Goal: Navigation & Orientation: Find specific page/section

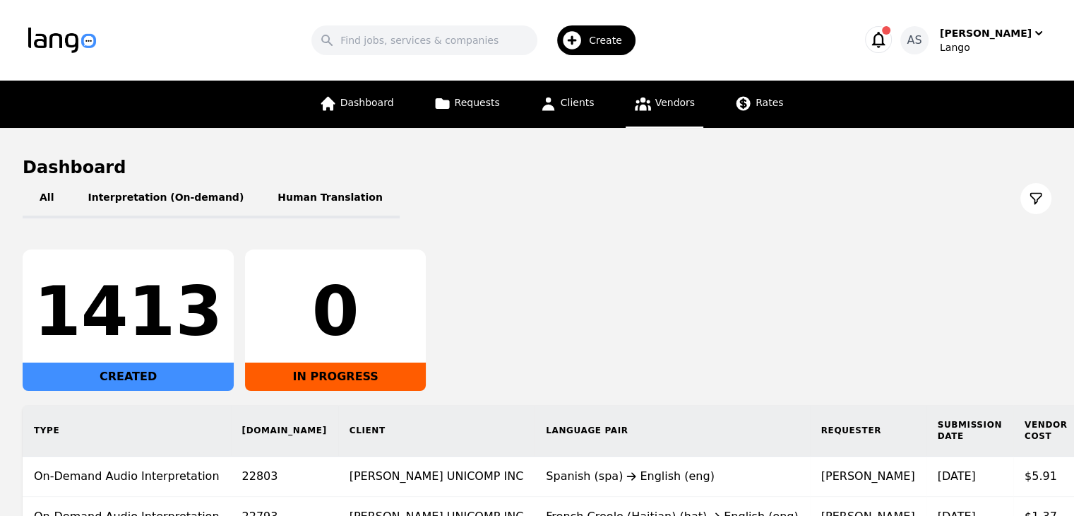
click at [665, 111] on link "Vendors" at bounding box center [665, 104] width 78 height 47
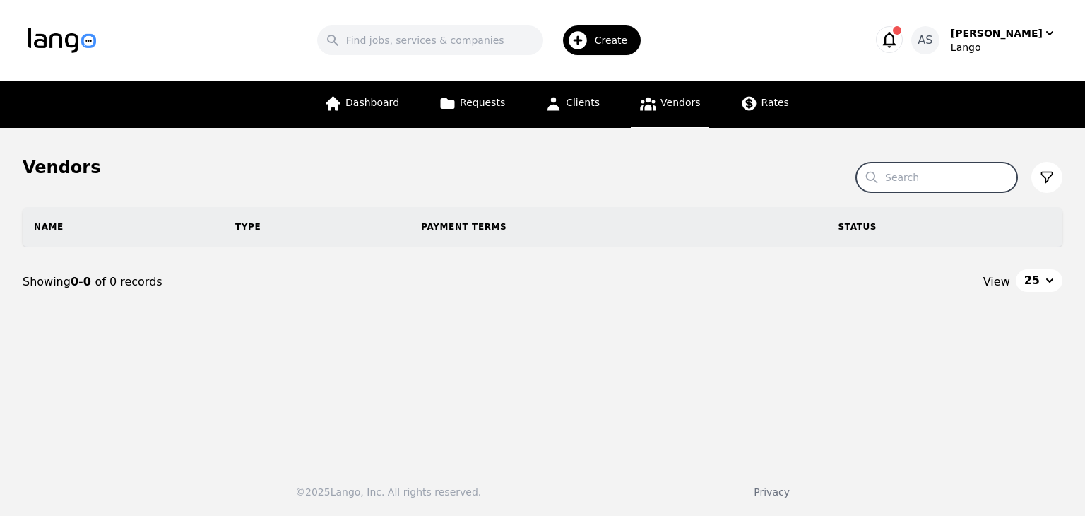
click at [927, 168] on input "Search" at bounding box center [936, 177] width 161 height 30
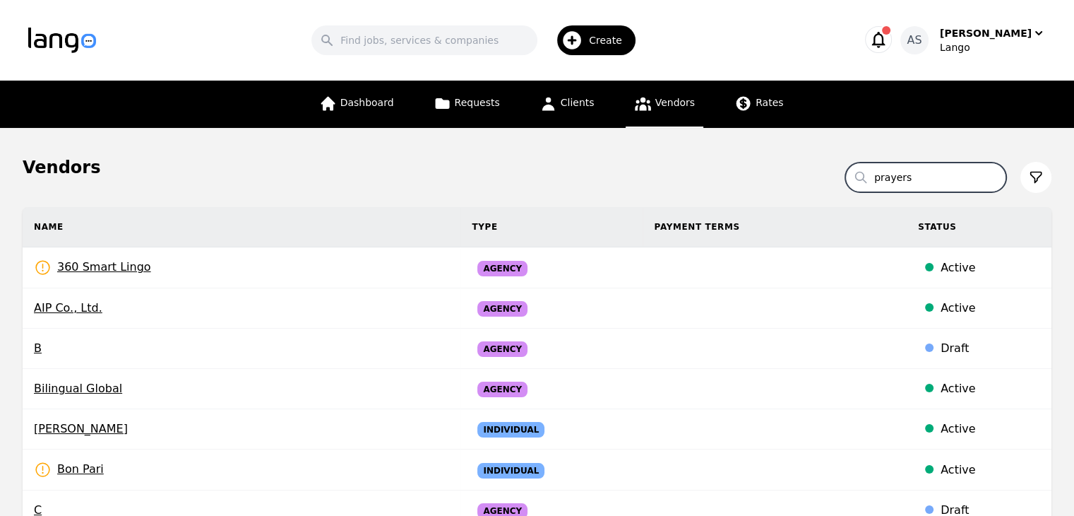
type input "prayers"
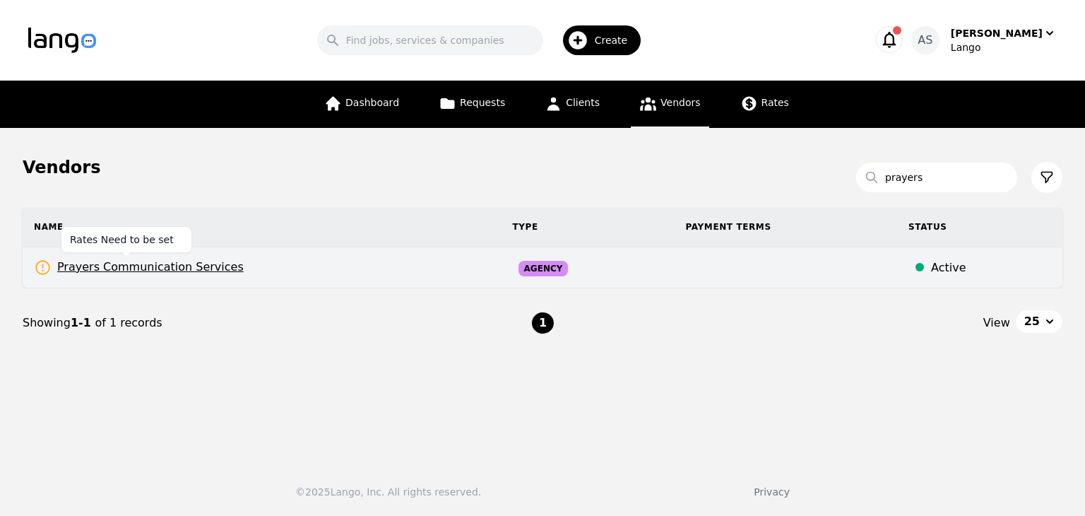
click at [108, 269] on span "Prayers Communication Services" at bounding box center [139, 268] width 210 height 18
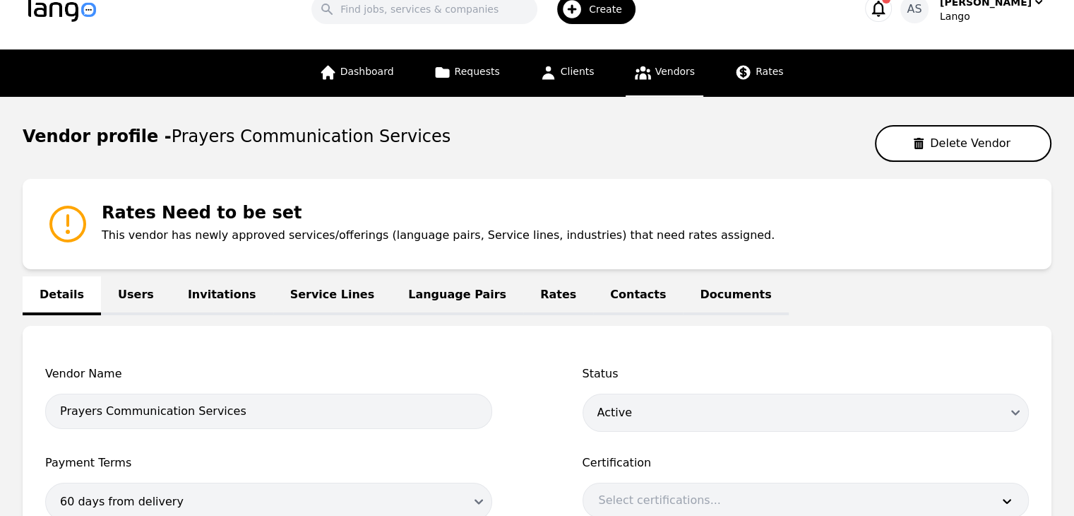
scroll to position [29, 0]
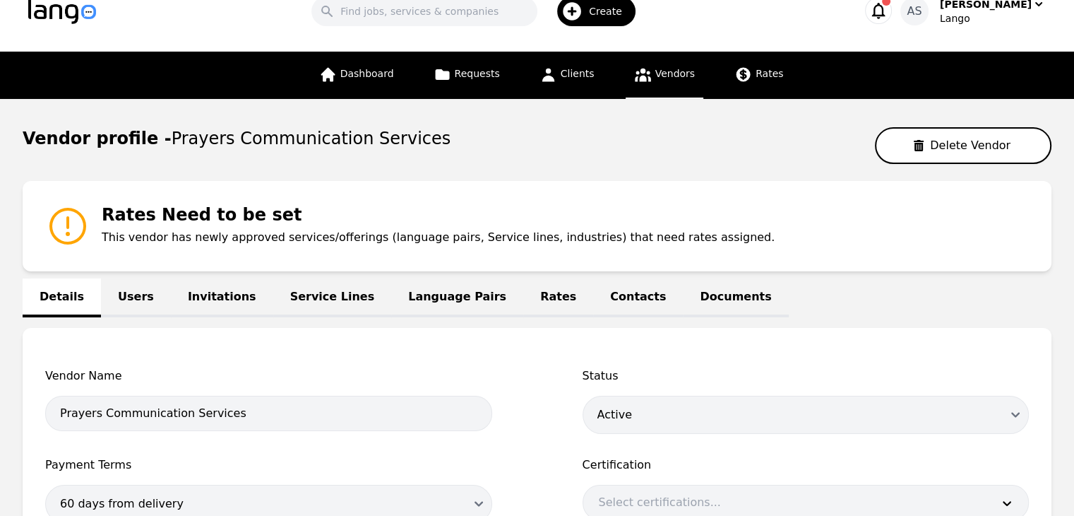
click at [126, 297] on link "Users" at bounding box center [136, 297] width 70 height 39
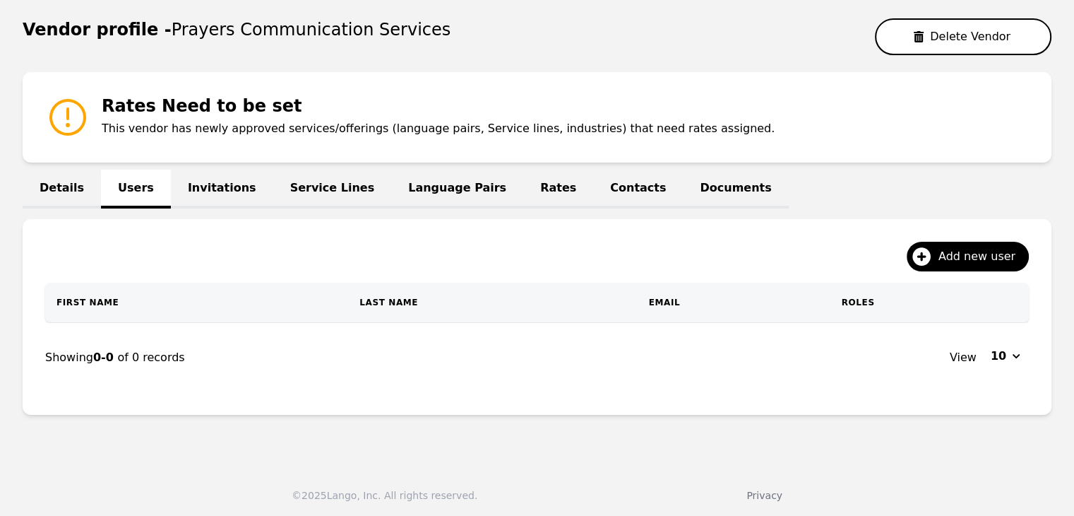
scroll to position [138, 0]
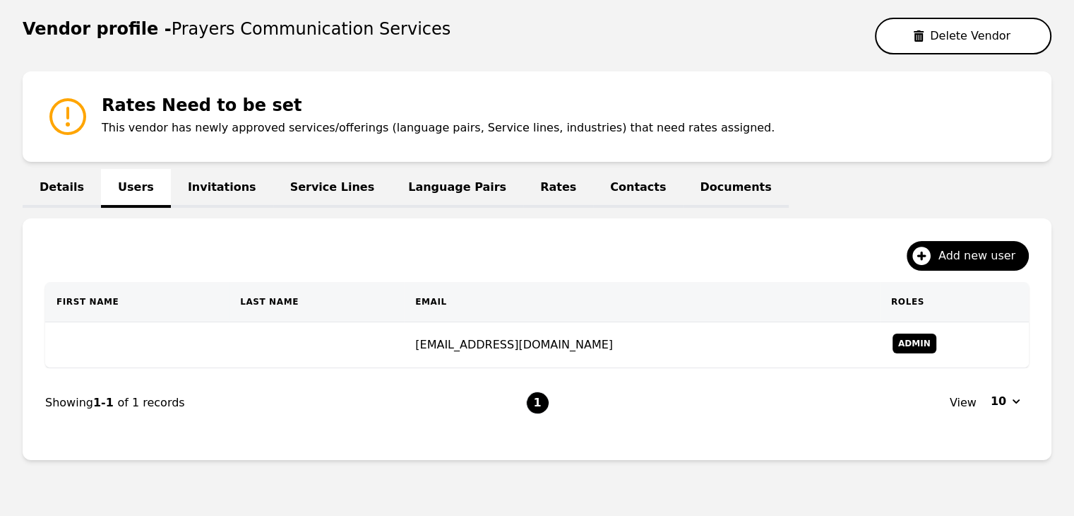
click at [206, 187] on link "Invitations" at bounding box center [222, 188] width 102 height 39
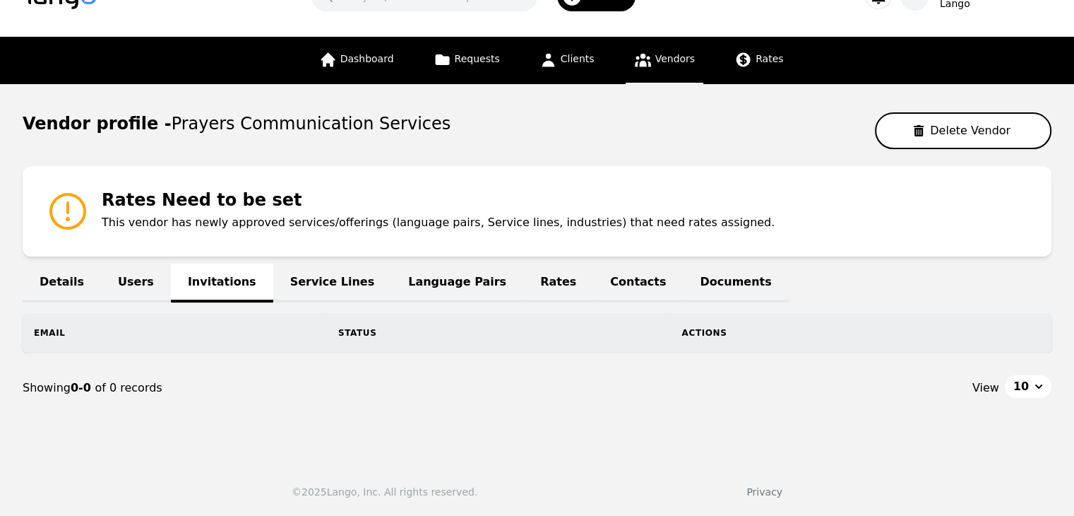
scroll to position [42, 0]
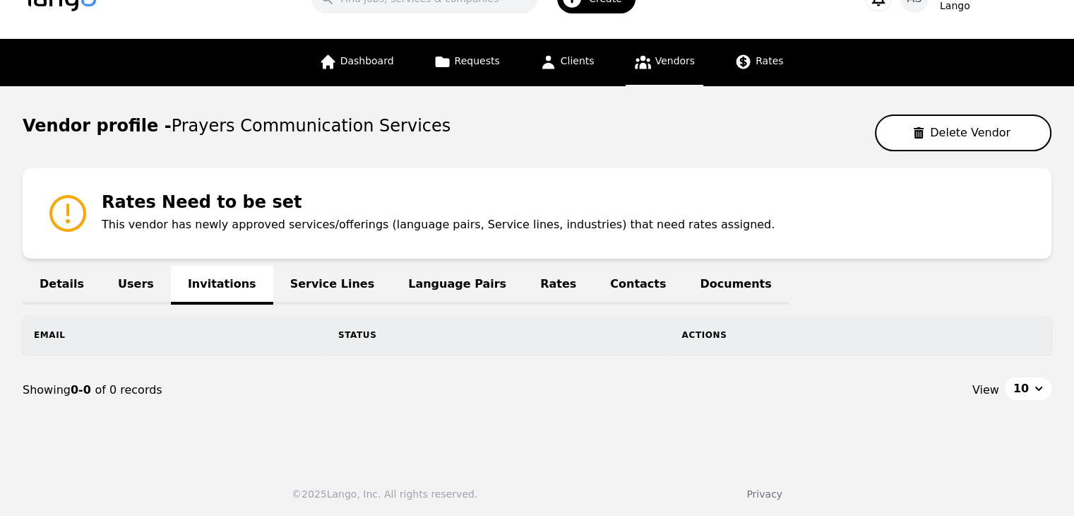
click at [523, 285] on link "Rates" at bounding box center [558, 285] width 70 height 39
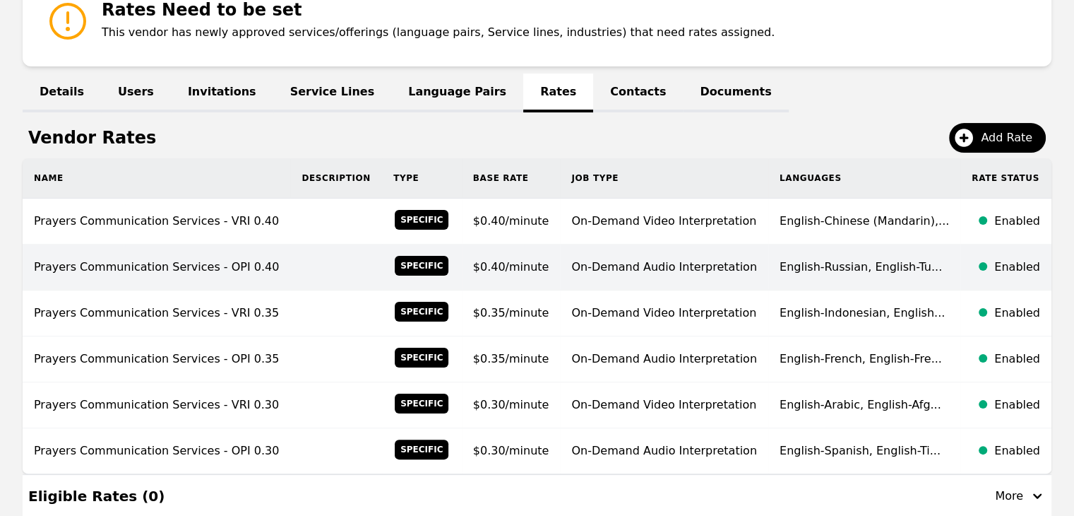
scroll to position [326, 0]
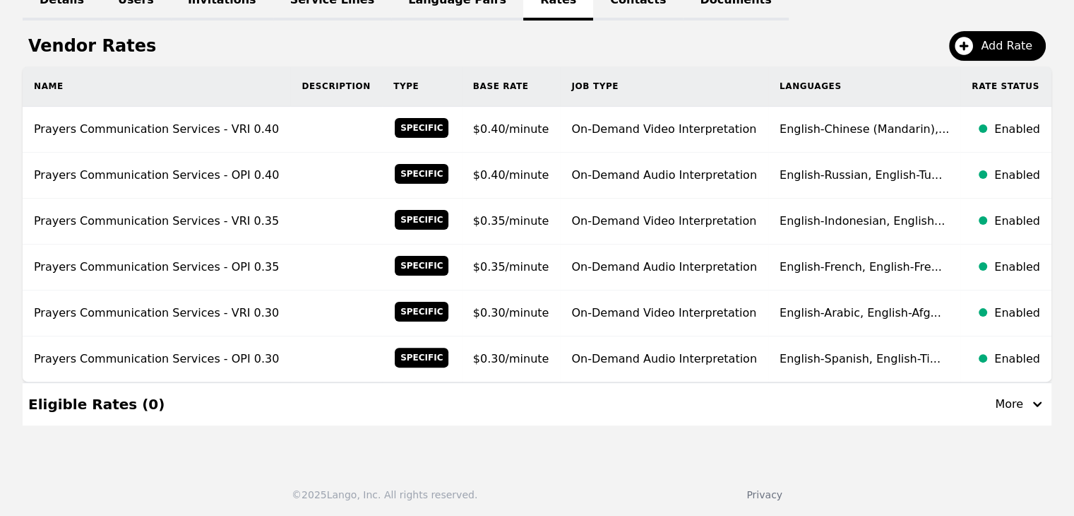
click at [1027, 405] on div "More" at bounding box center [1020, 404] width 51 height 17
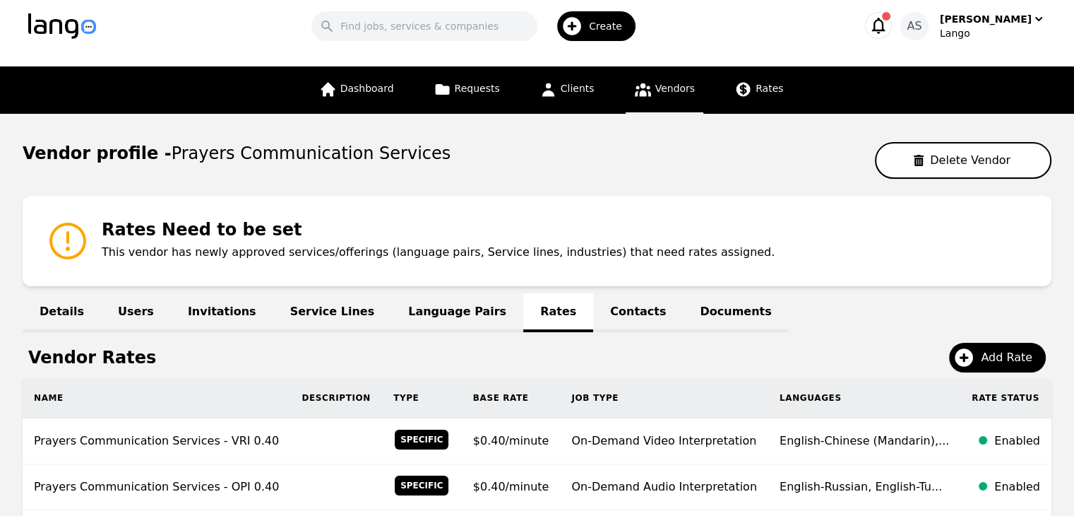
scroll to position [0, 0]
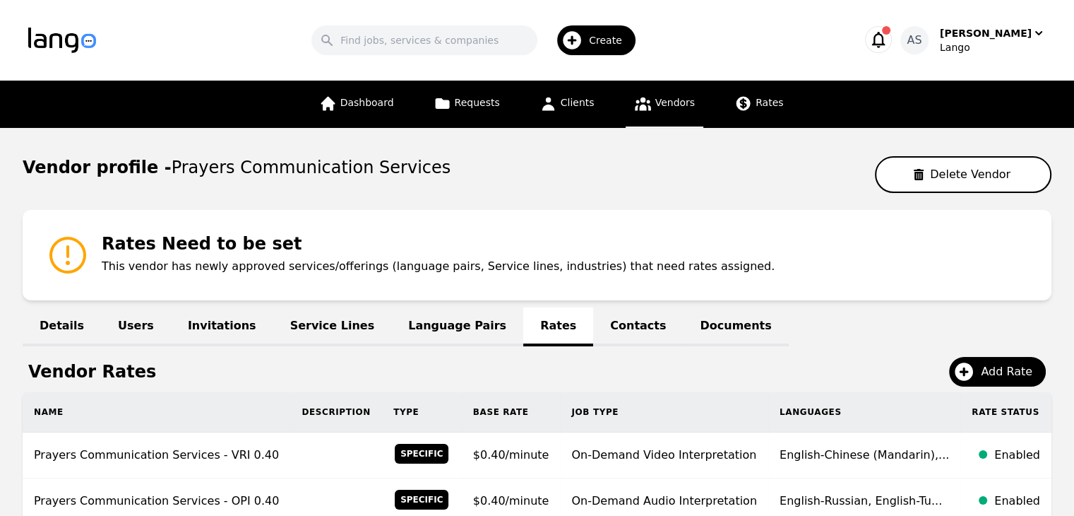
click at [892, 47] on div at bounding box center [878, 40] width 27 height 28
click at [889, 44] on icon "button" at bounding box center [879, 40] width 20 height 20
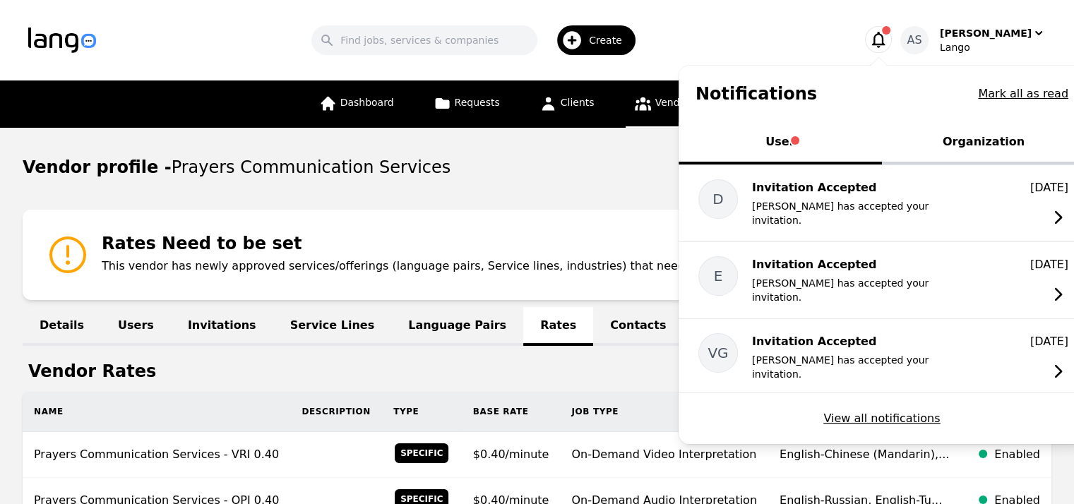
click at [1009, 143] on button "Organization" at bounding box center [983, 143] width 203 height 42
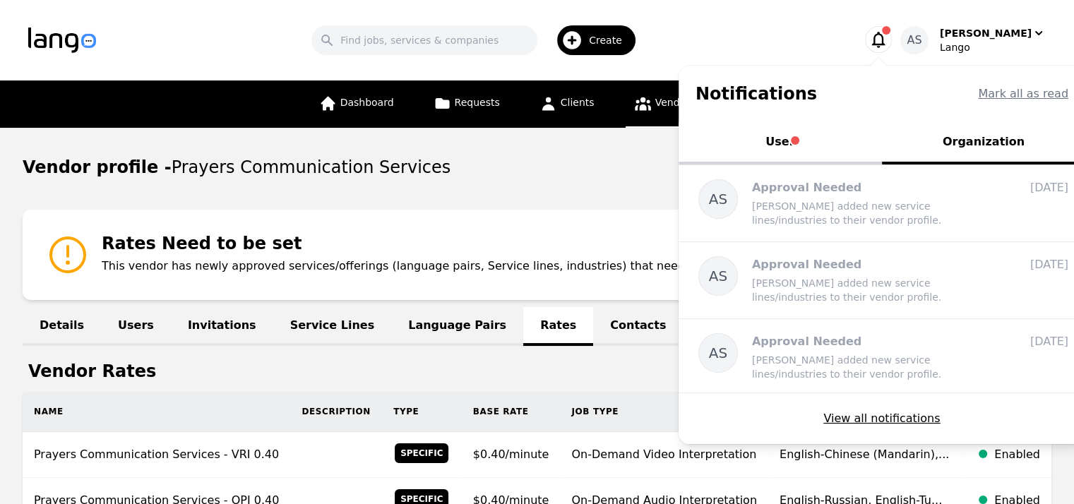
click at [817, 133] on button "User" at bounding box center [780, 143] width 203 height 42
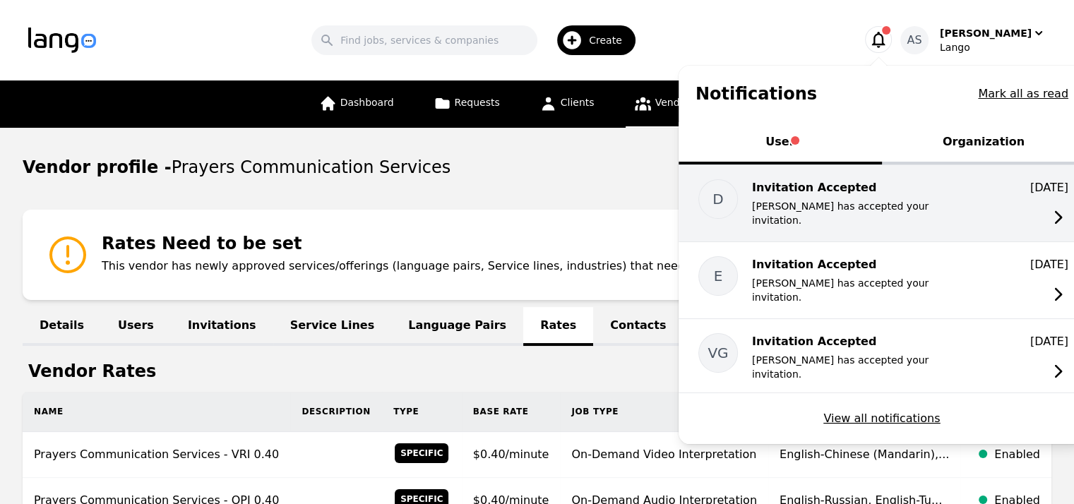
click at [811, 185] on p "Invitation Accepted" at bounding box center [865, 187] width 226 height 17
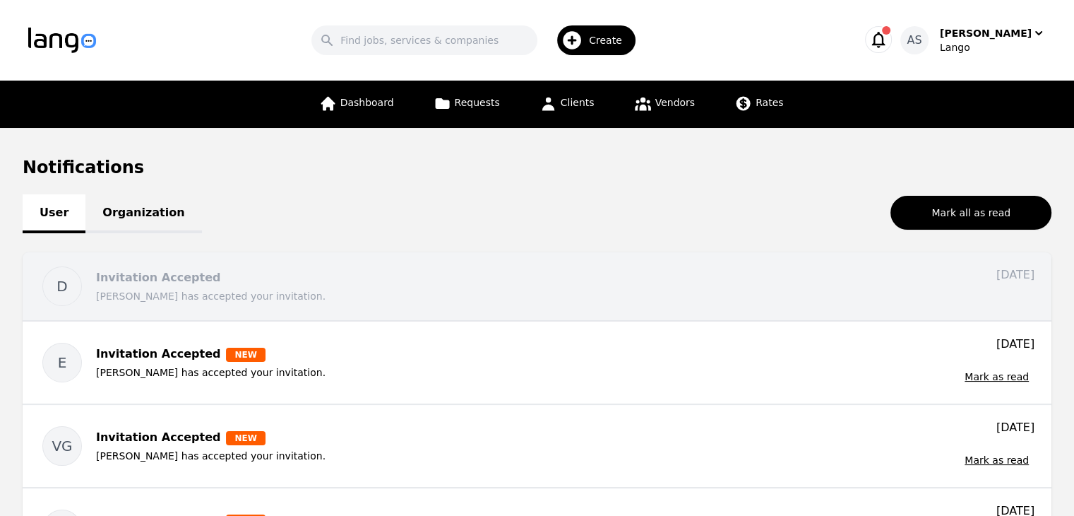
click at [263, 289] on p "Diane Johnson has accepted your invitation." at bounding box center [520, 296] width 848 height 14
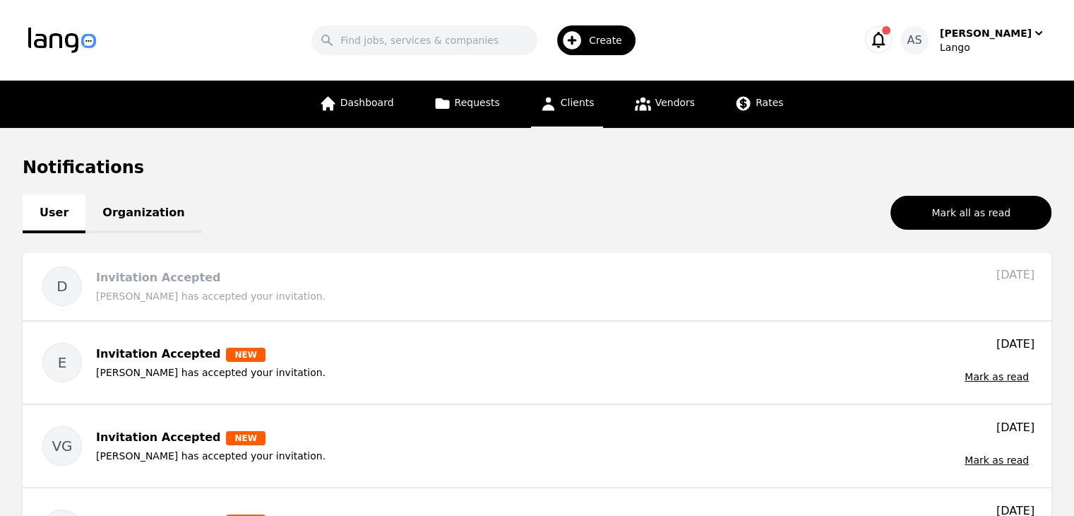
click at [540, 112] on link "Clients" at bounding box center [567, 104] width 72 height 47
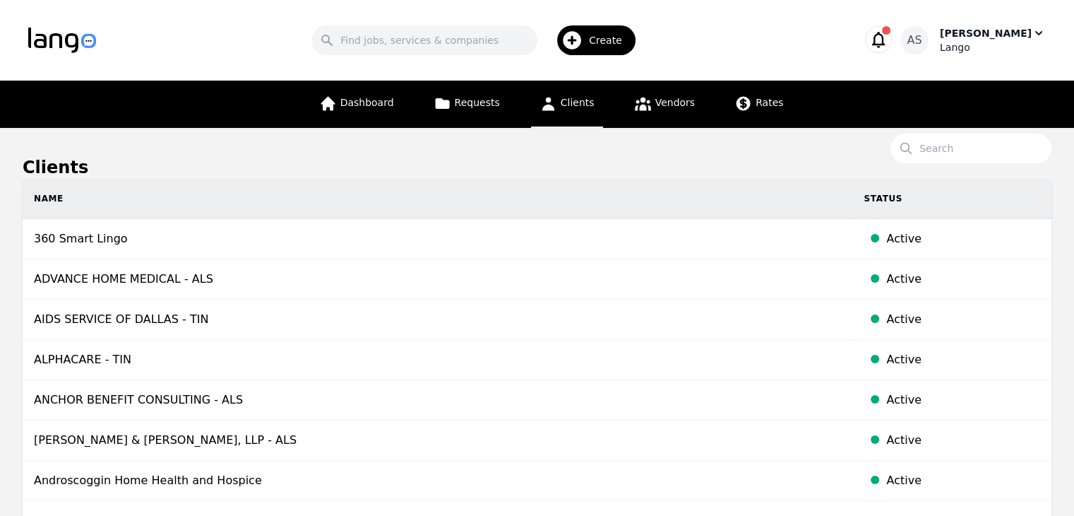
click at [992, 32] on div "Aulona Sharofi" at bounding box center [986, 33] width 92 height 14
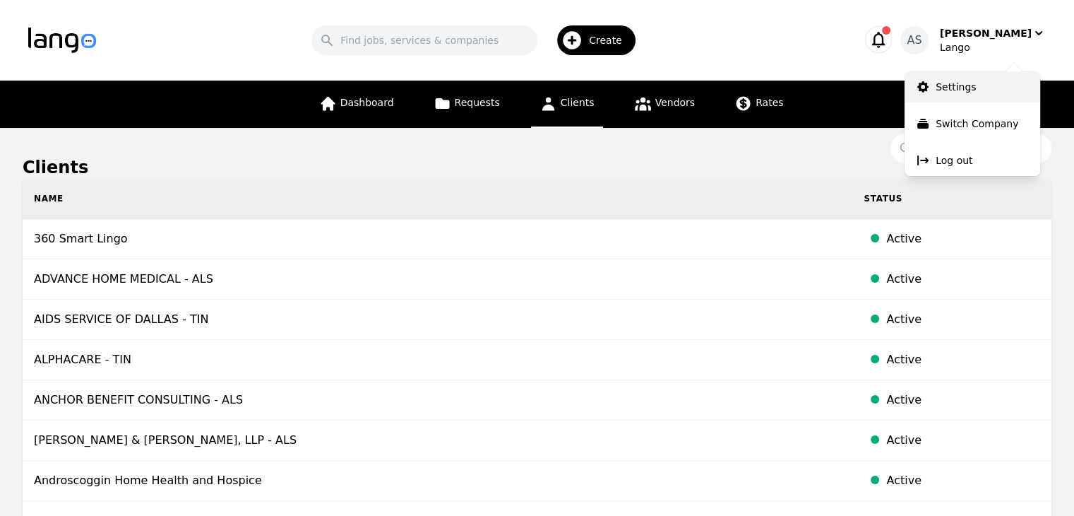
click at [988, 93] on link "Settings" at bounding box center [973, 86] width 136 height 31
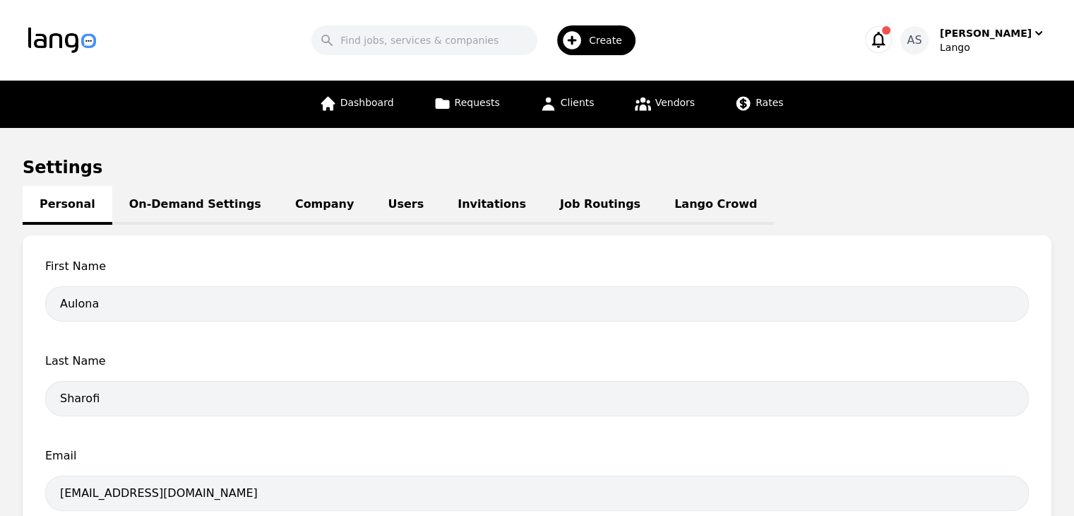
click at [371, 197] on link "Users" at bounding box center [406, 205] width 70 height 39
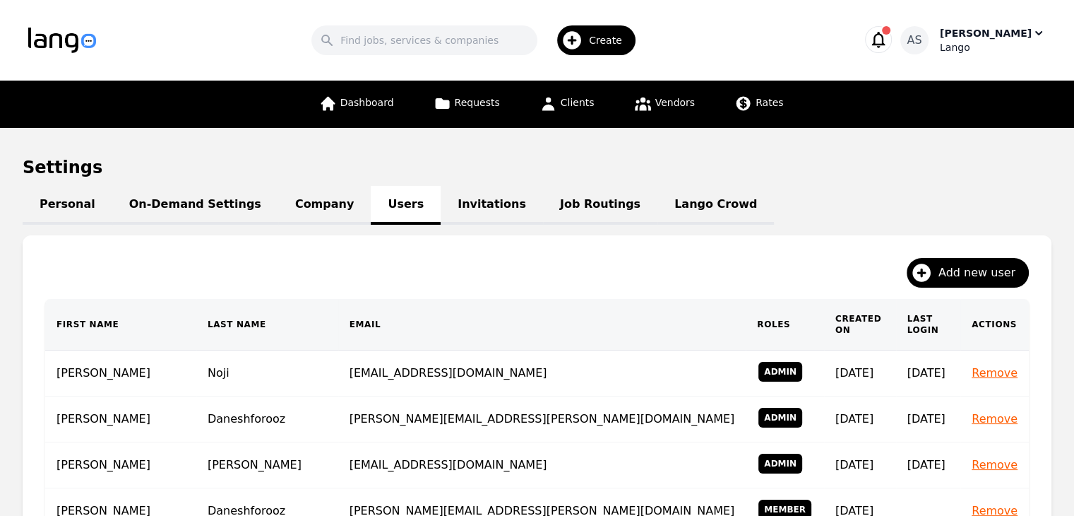
click at [970, 47] on div "Lango" at bounding box center [993, 47] width 106 height 14
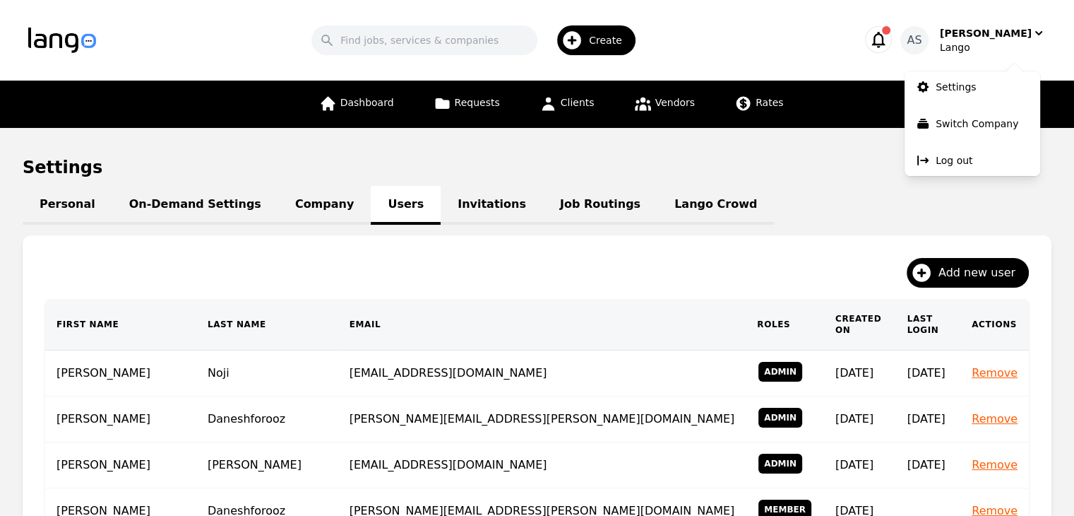
click at [749, 204] on div "Personal On-Demand Settings Company Users Invitations Job Routings Lango Crowd" at bounding box center [537, 204] width 1029 height 17
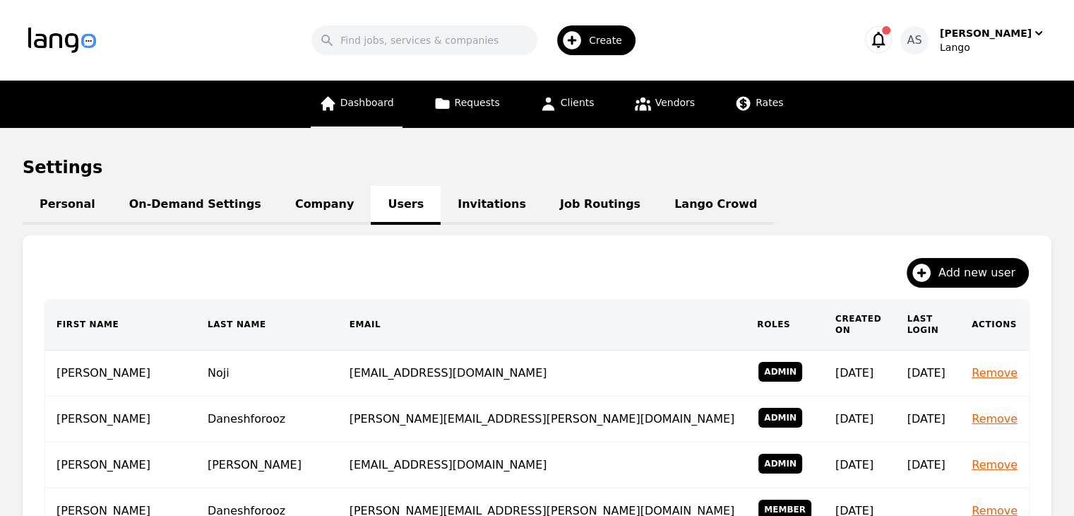
click at [393, 106] on span "Dashboard" at bounding box center [367, 102] width 54 height 11
